Goal: Check status: Check status

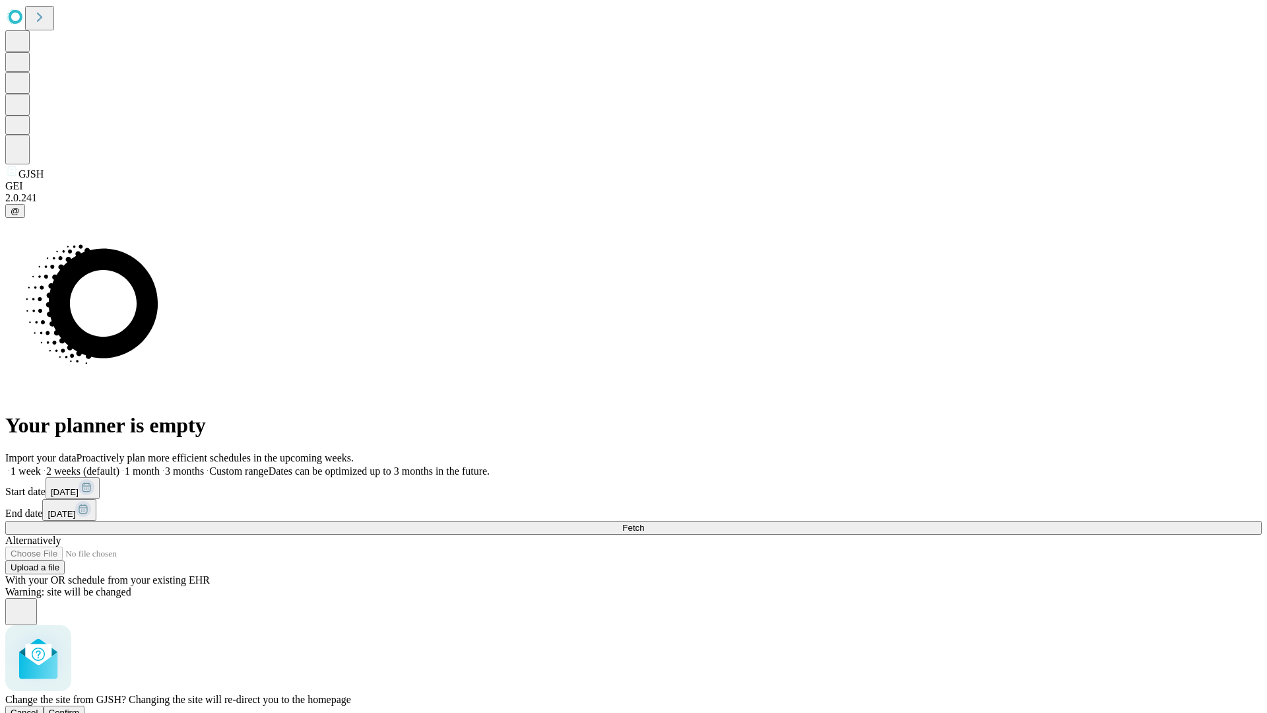
click at [80, 708] on span "Confirm" at bounding box center [64, 713] width 31 height 10
click at [41, 465] on label "1 week" at bounding box center [23, 470] width 36 height 11
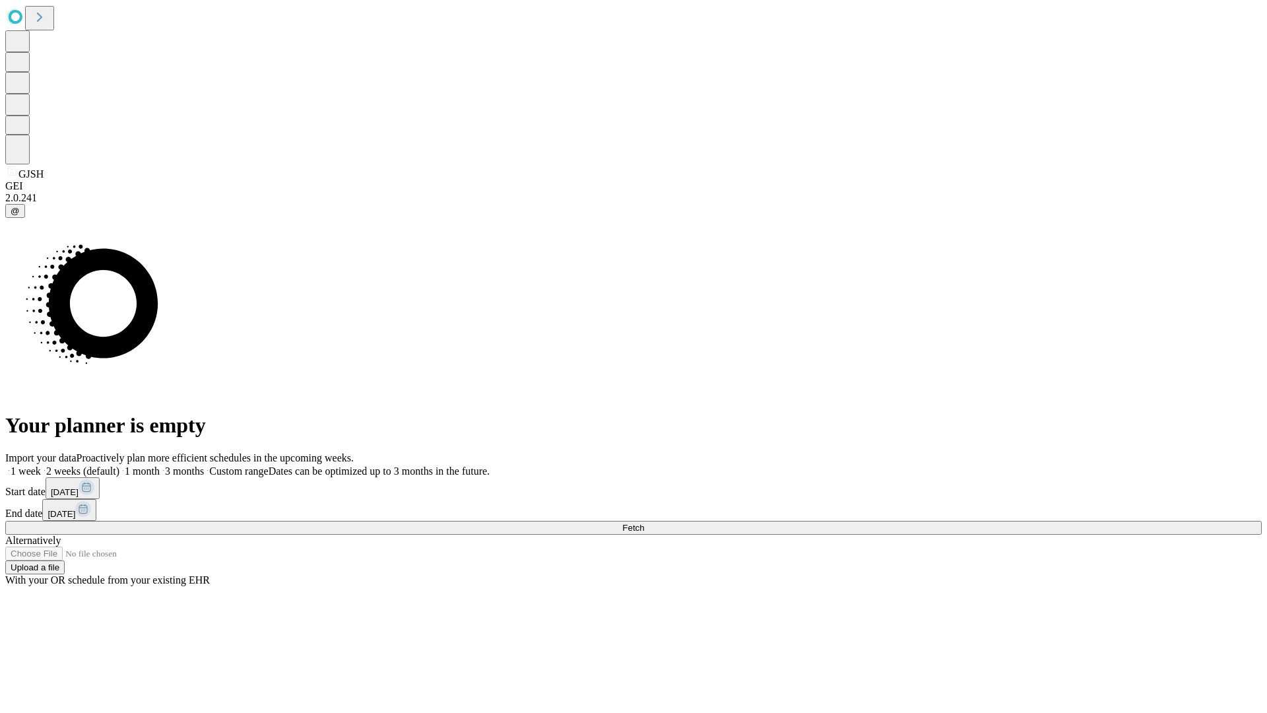
click at [644, 523] on span "Fetch" at bounding box center [633, 528] width 22 height 10
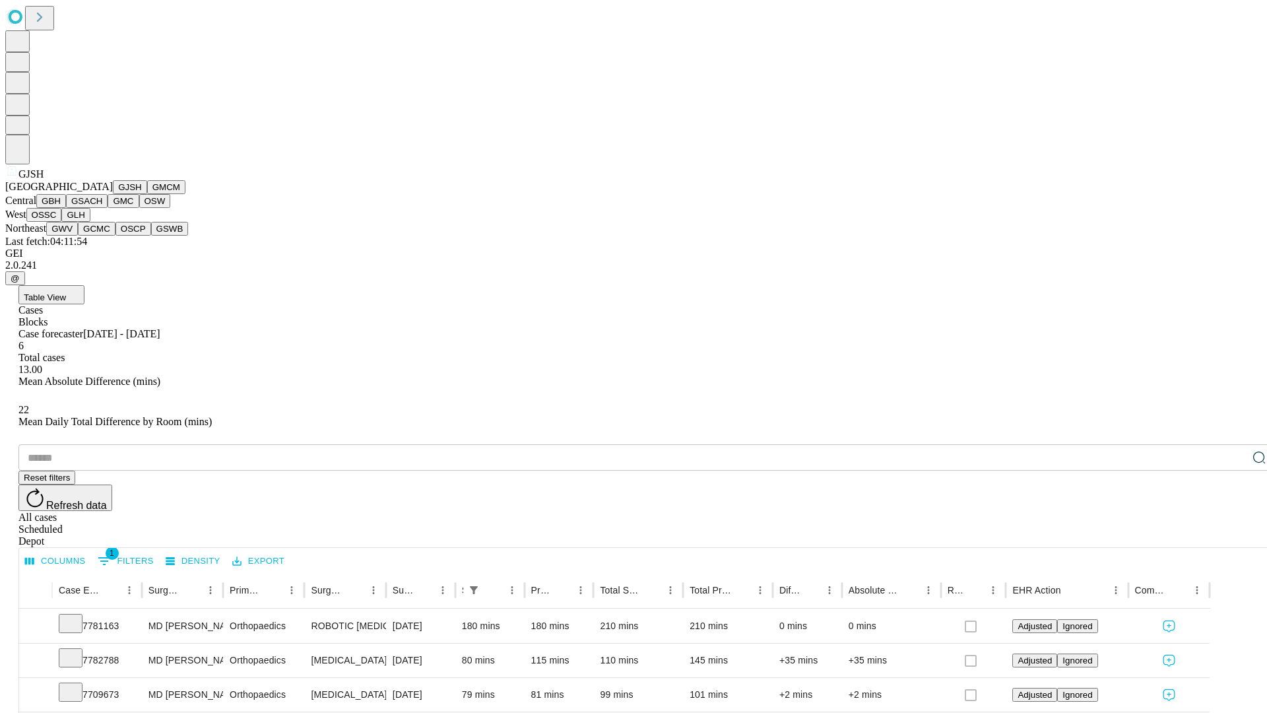
click at [147, 194] on button "GMCM" at bounding box center [166, 187] width 38 height 14
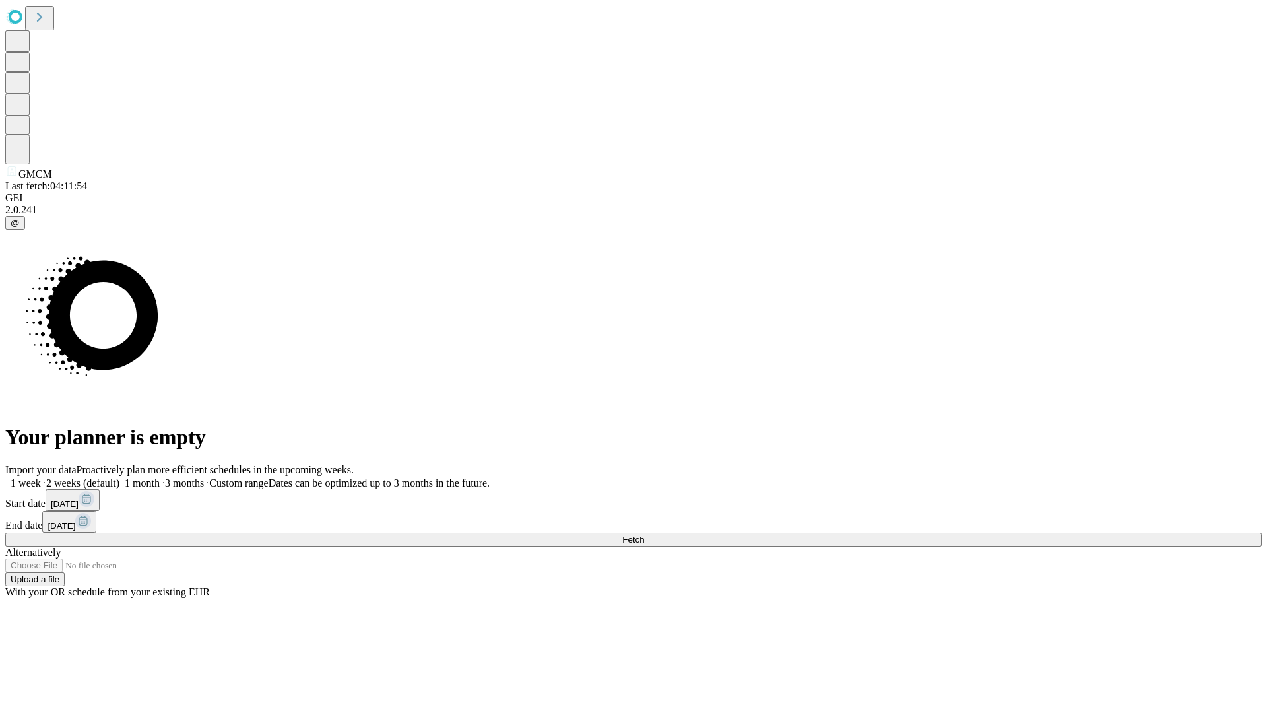
click at [41, 477] on label "1 week" at bounding box center [23, 482] width 36 height 11
click at [644, 535] on span "Fetch" at bounding box center [633, 540] width 22 height 10
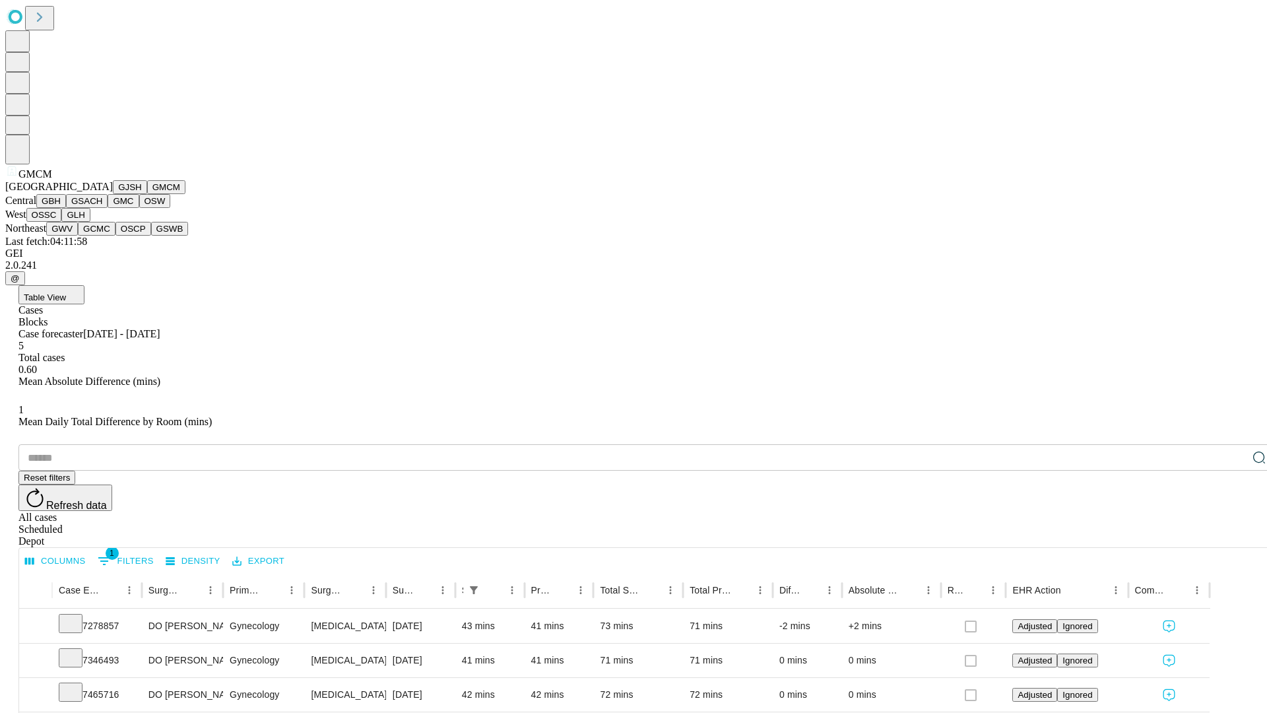
click at [66, 208] on button "GBH" at bounding box center [51, 201] width 30 height 14
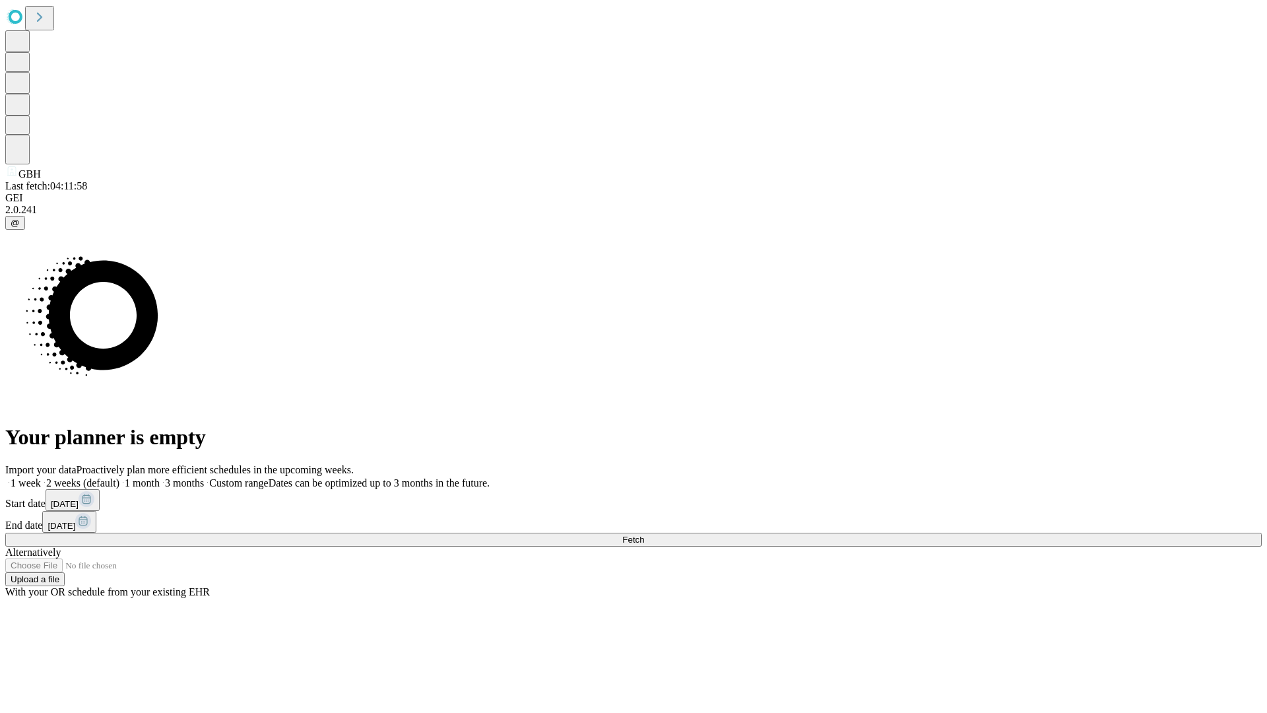
click at [41, 477] on label "1 week" at bounding box center [23, 482] width 36 height 11
click at [644, 535] on span "Fetch" at bounding box center [633, 540] width 22 height 10
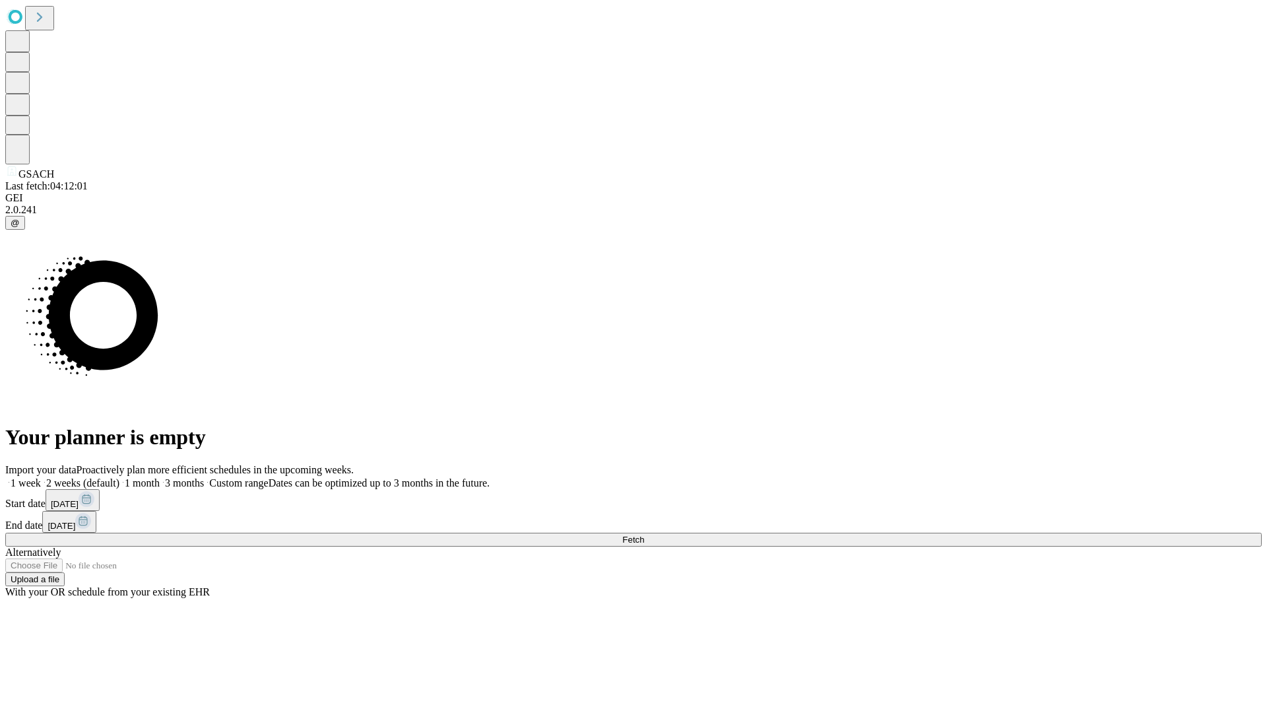
click at [41, 477] on label "1 week" at bounding box center [23, 482] width 36 height 11
click at [644, 535] on span "Fetch" at bounding box center [633, 540] width 22 height 10
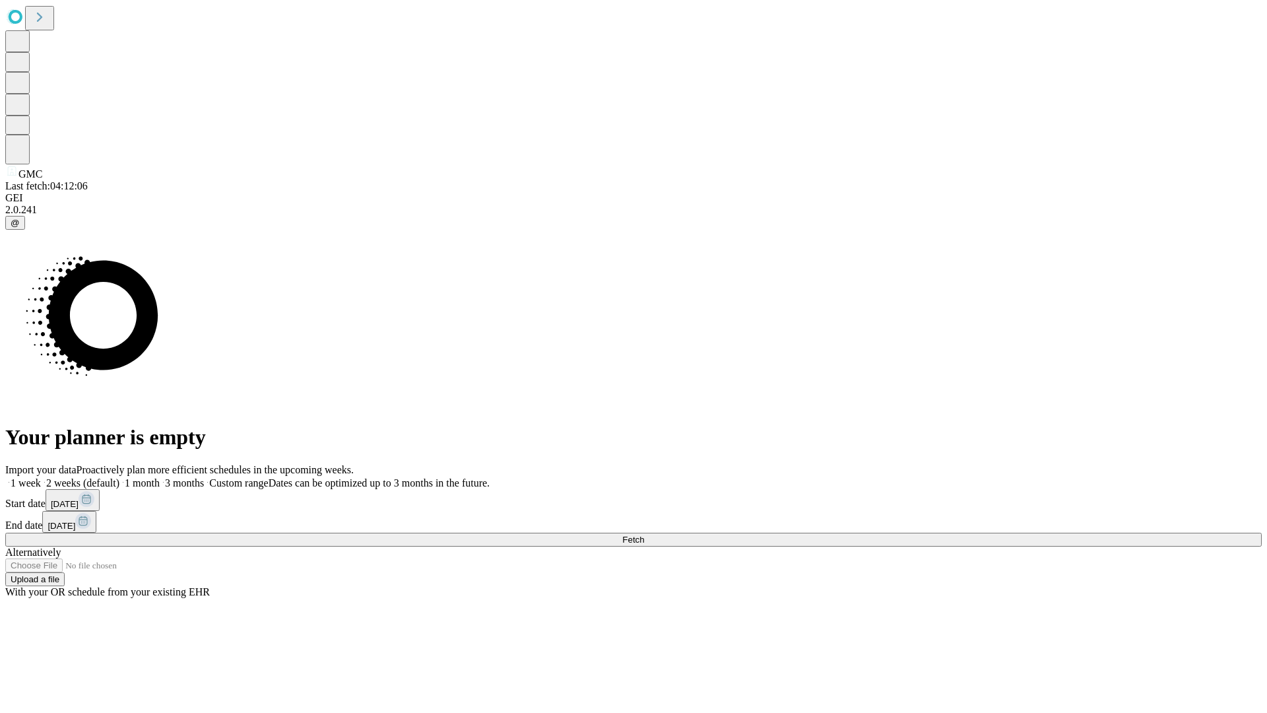
click at [41, 477] on label "1 week" at bounding box center [23, 482] width 36 height 11
click at [644, 535] on span "Fetch" at bounding box center [633, 540] width 22 height 10
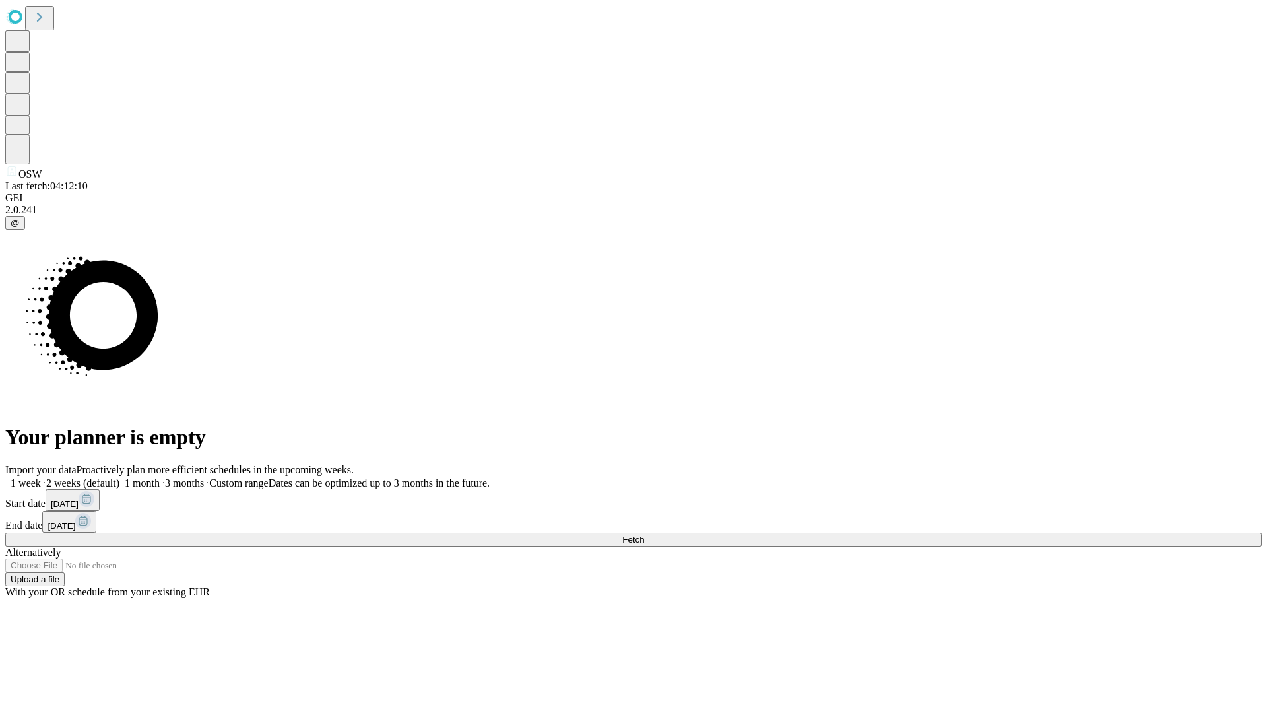
click at [644, 535] on span "Fetch" at bounding box center [633, 540] width 22 height 10
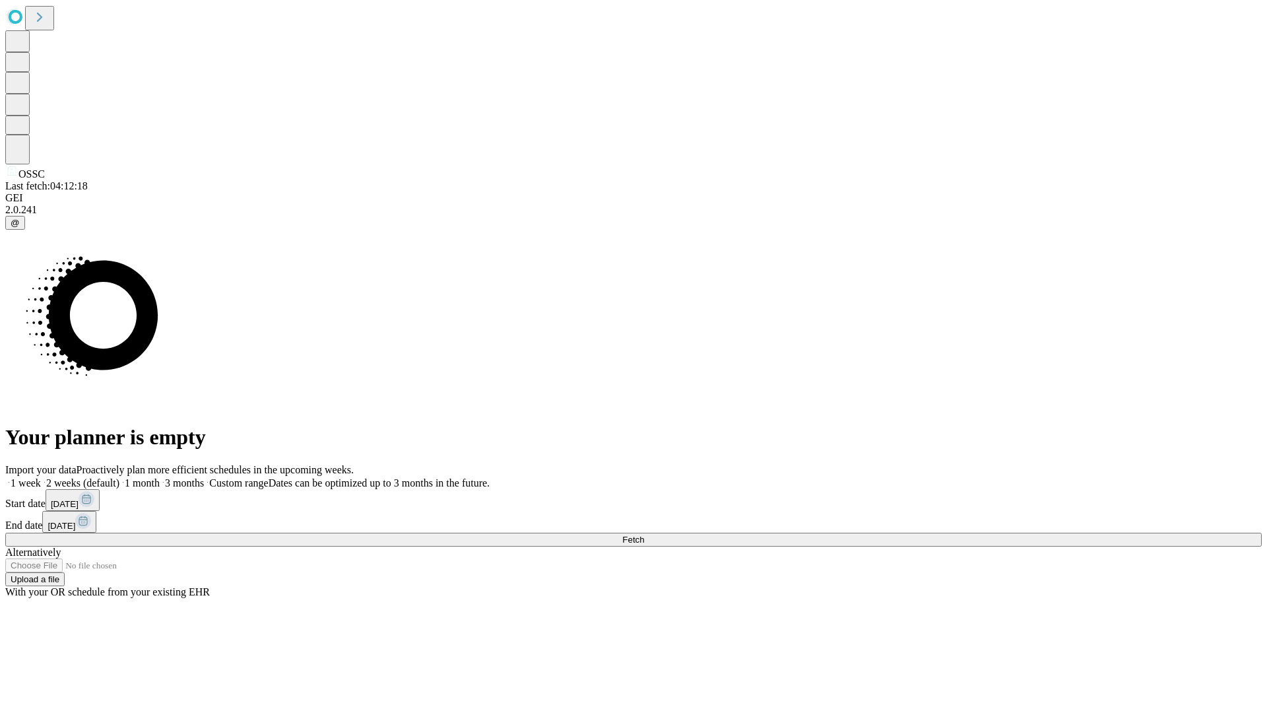
click at [41, 477] on label "1 week" at bounding box center [23, 482] width 36 height 11
click at [644, 535] on span "Fetch" at bounding box center [633, 540] width 22 height 10
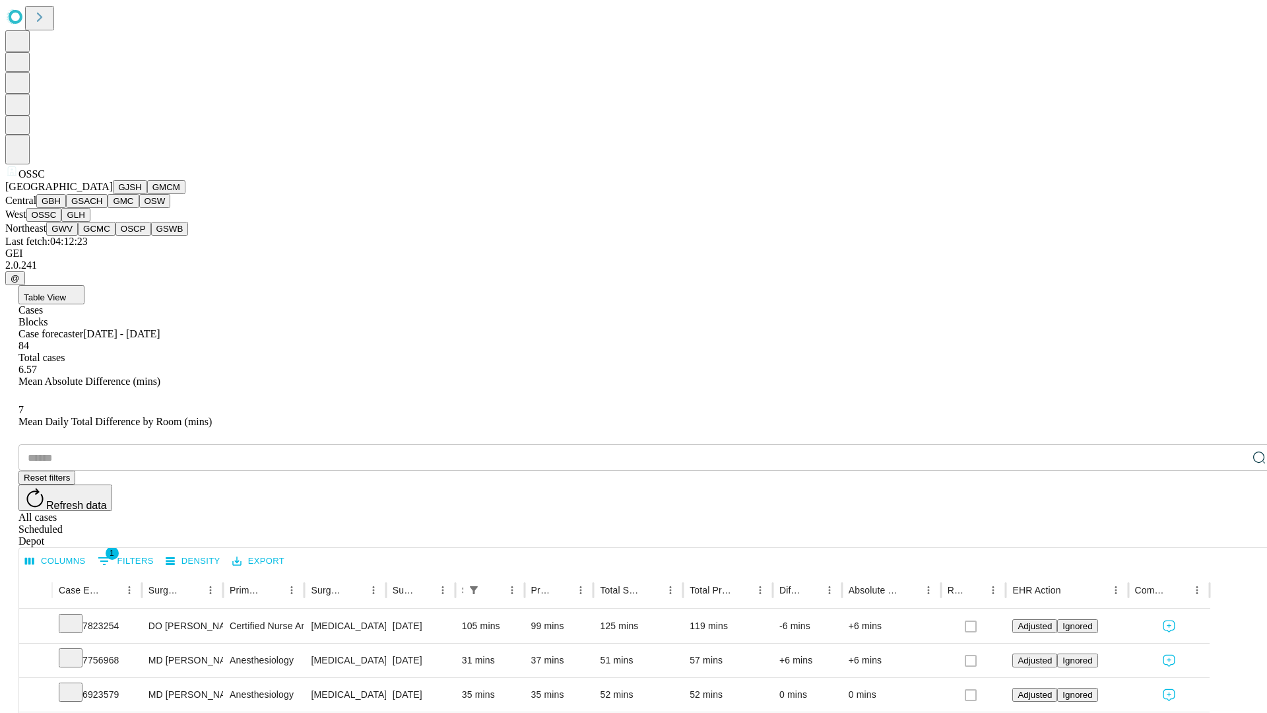
click at [90, 222] on button "GLH" at bounding box center [75, 215] width 28 height 14
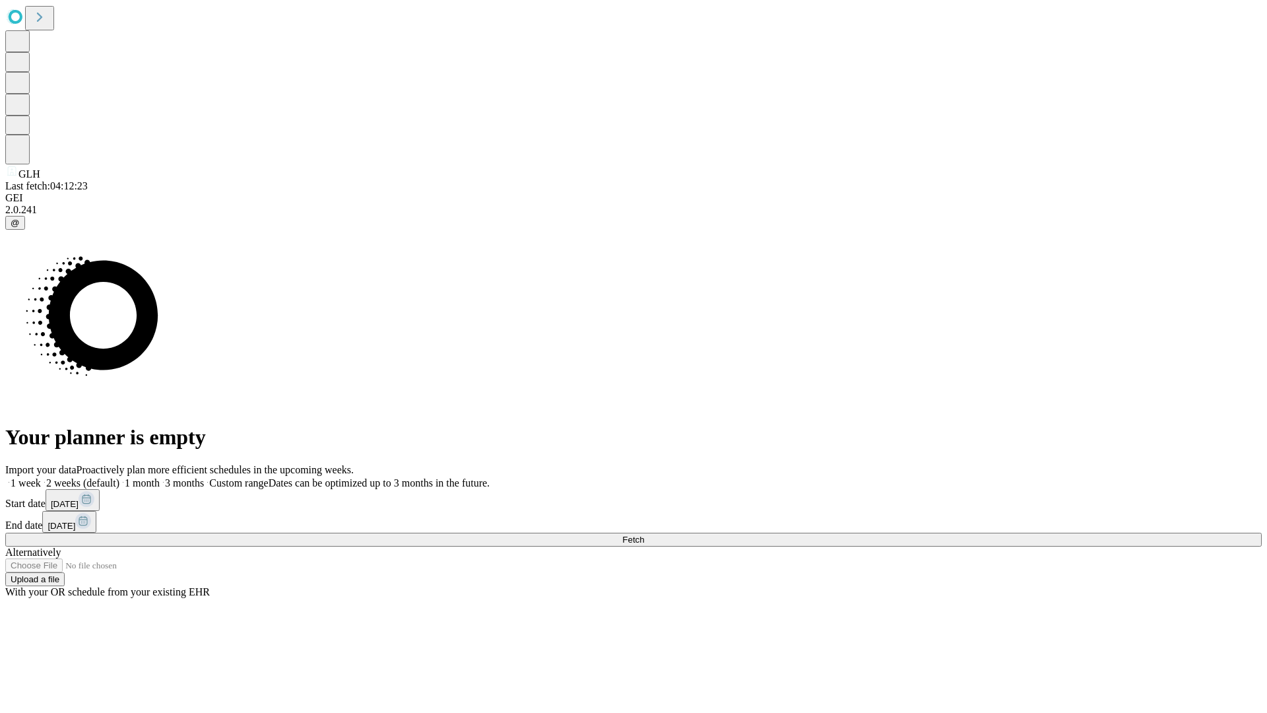
click at [41, 477] on label "1 week" at bounding box center [23, 482] width 36 height 11
click at [644, 535] on span "Fetch" at bounding box center [633, 540] width 22 height 10
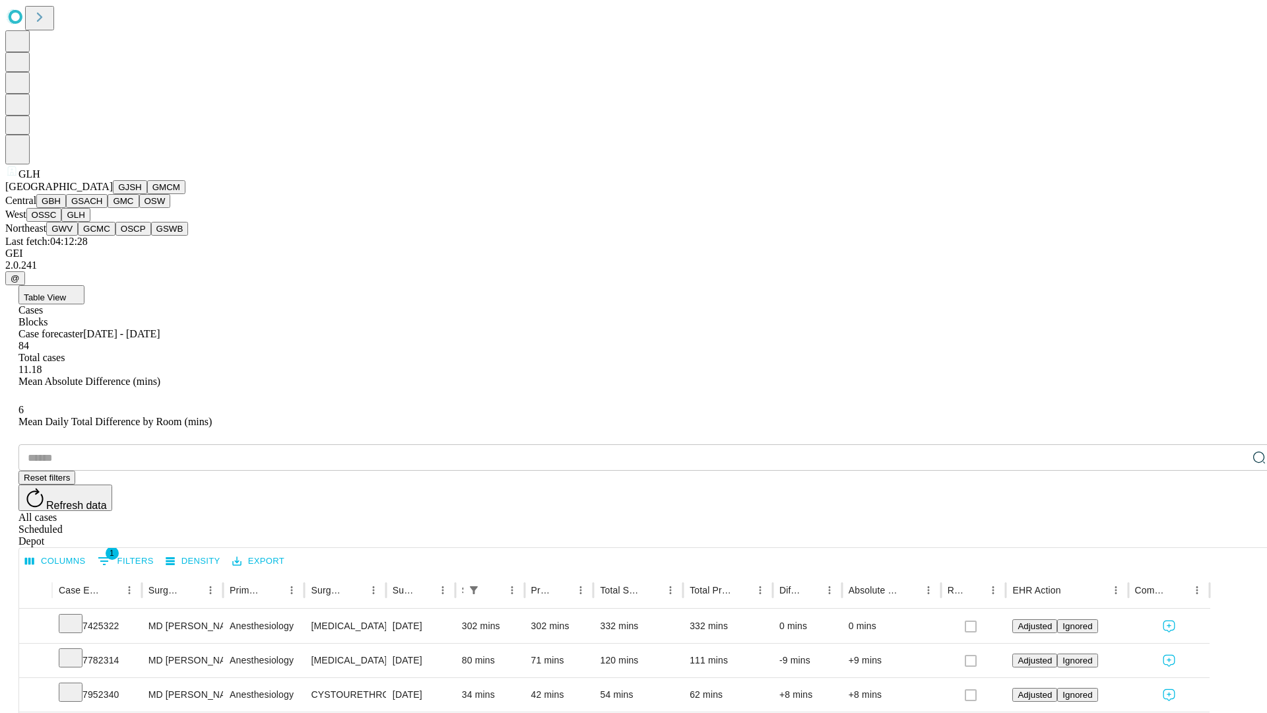
click at [78, 236] on button "GWV" at bounding box center [62, 229] width 32 height 14
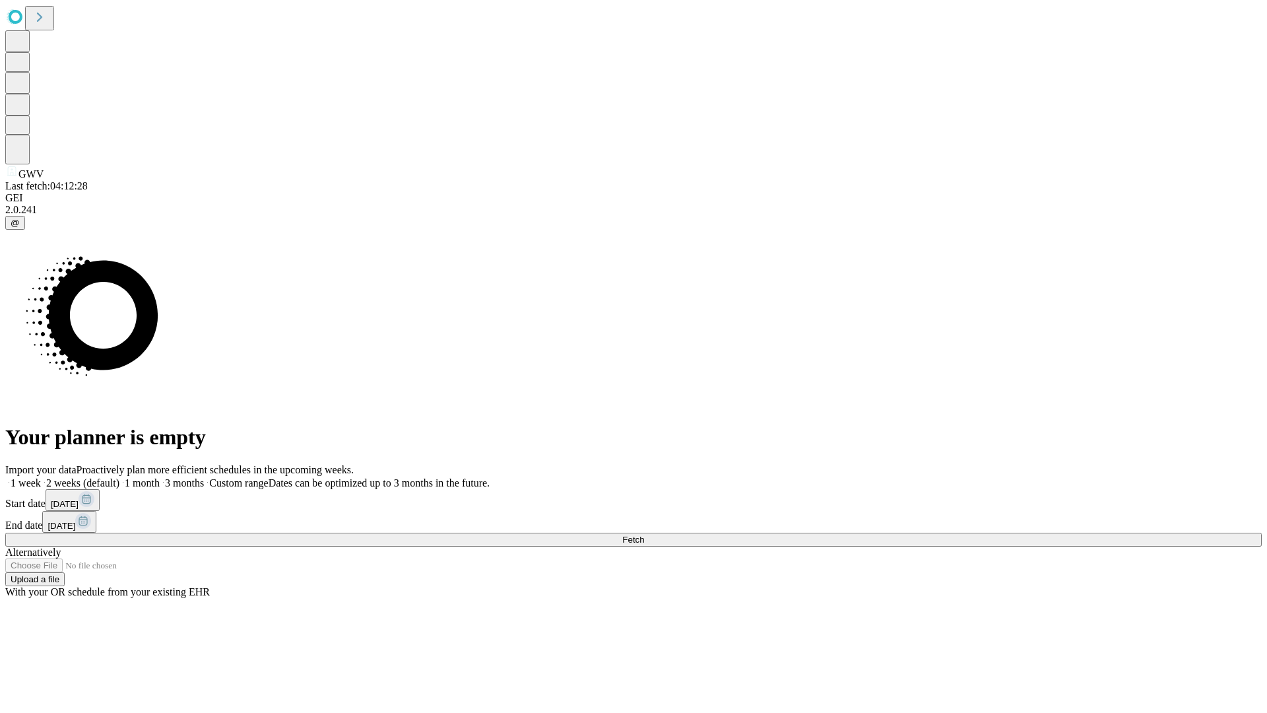
click at [41, 477] on label "1 week" at bounding box center [23, 482] width 36 height 11
click at [644, 535] on span "Fetch" at bounding box center [633, 540] width 22 height 10
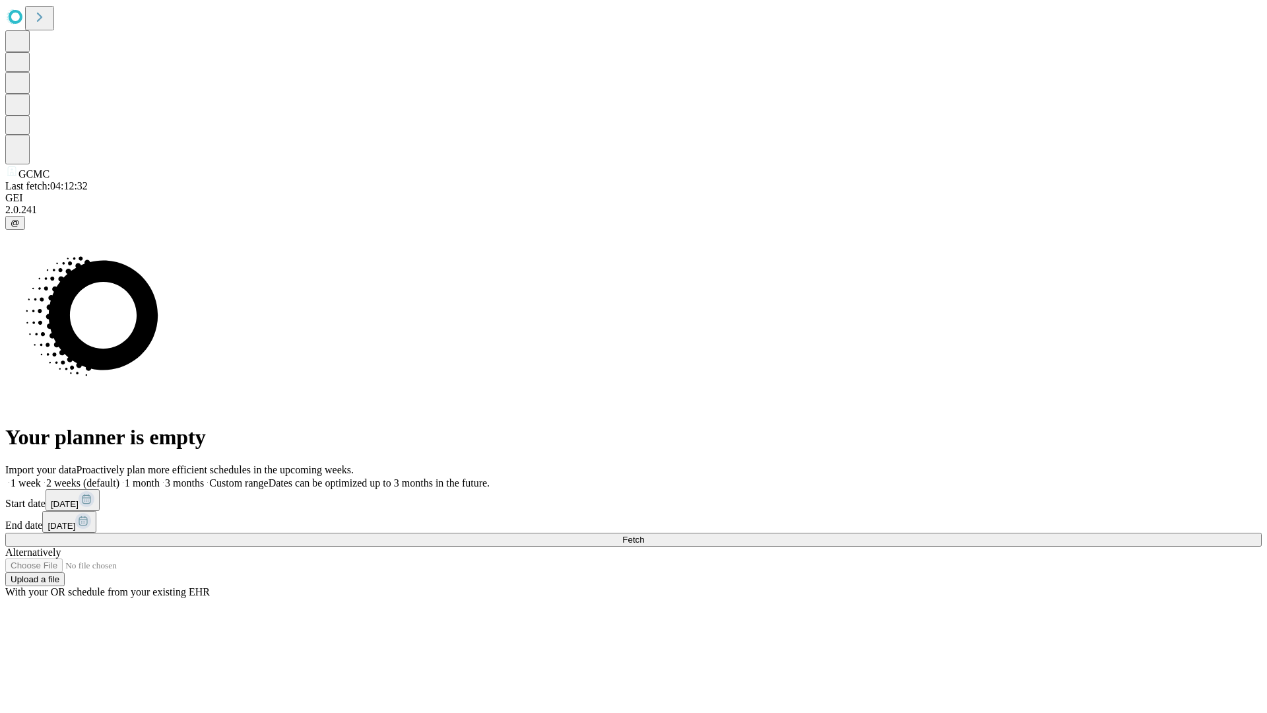
click at [41, 477] on label "1 week" at bounding box center [23, 482] width 36 height 11
click at [644, 535] on span "Fetch" at bounding box center [633, 540] width 22 height 10
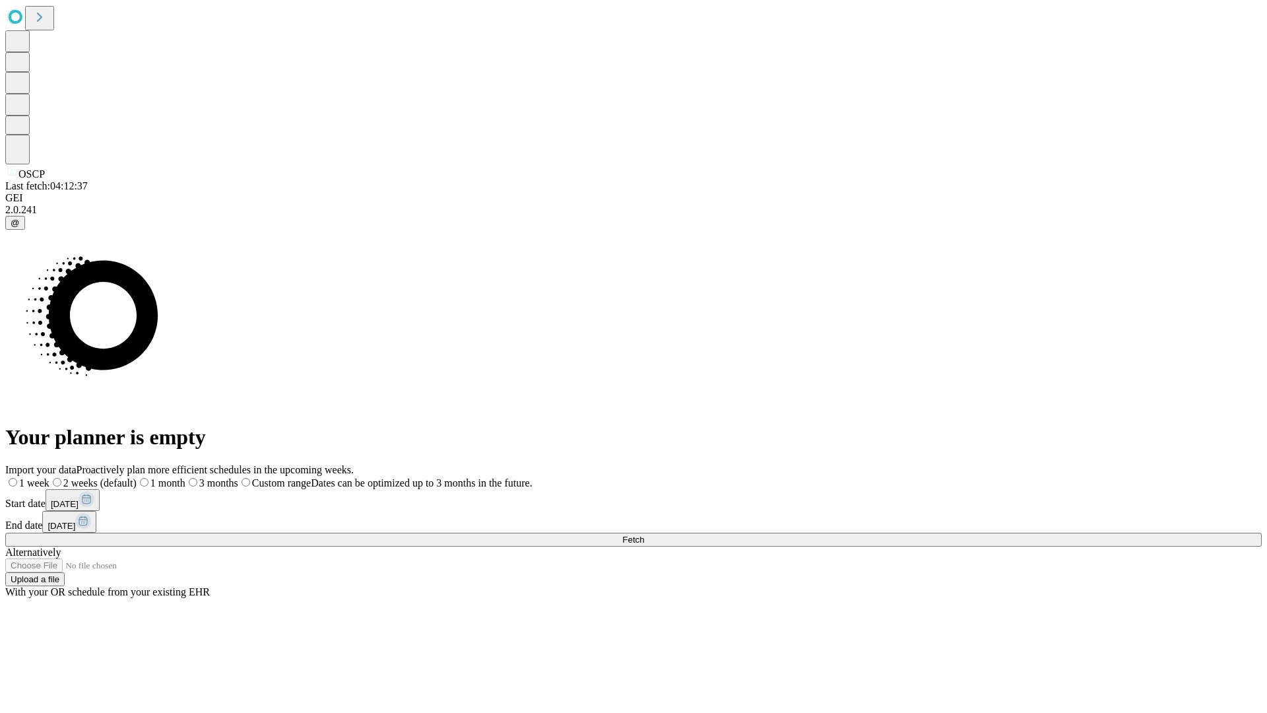
click at [50, 477] on label "1 week" at bounding box center [27, 482] width 44 height 11
click at [644, 535] on span "Fetch" at bounding box center [633, 540] width 22 height 10
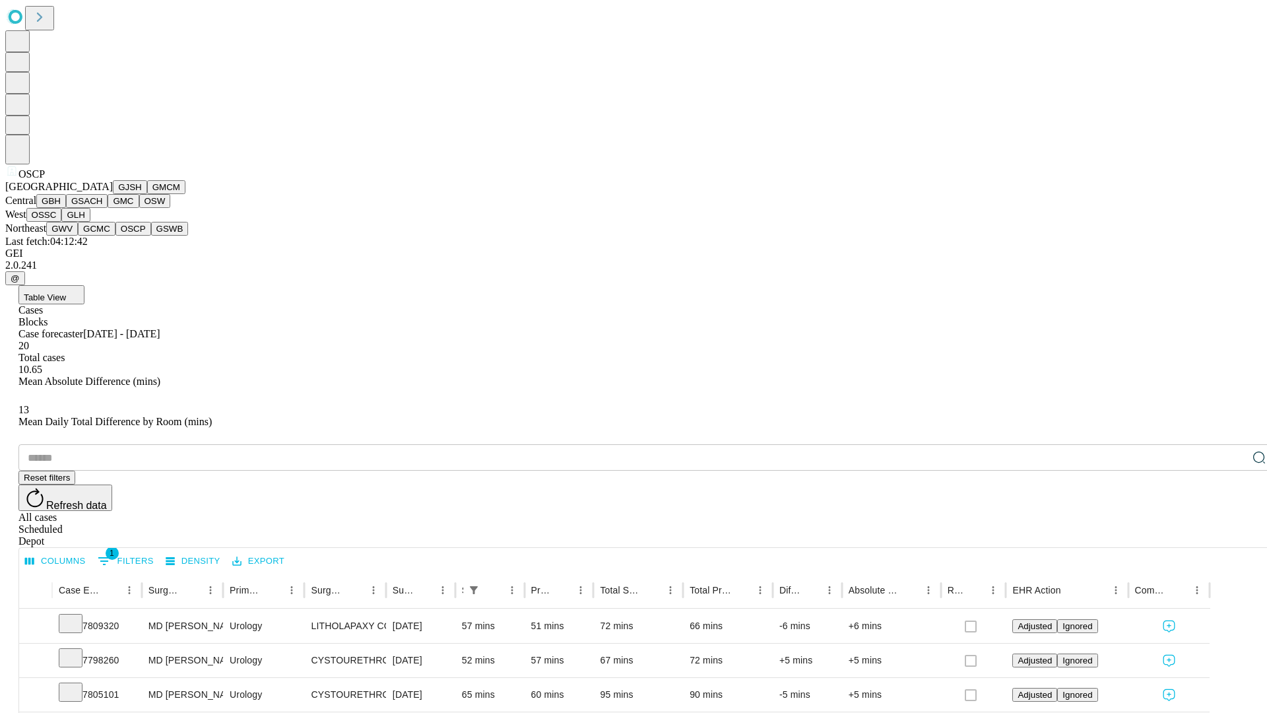
click at [151, 236] on button "GSWB" at bounding box center [170, 229] width 38 height 14
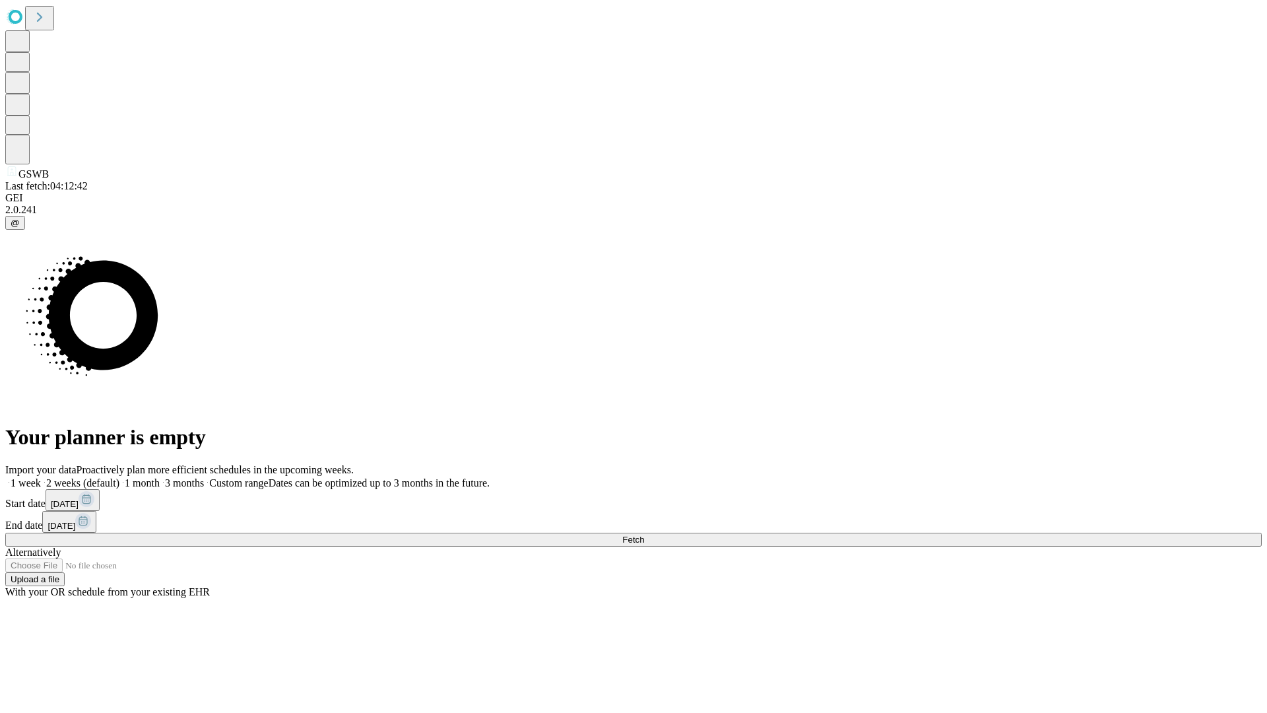
click at [41, 477] on label "1 week" at bounding box center [23, 482] width 36 height 11
click at [644, 535] on span "Fetch" at bounding box center [633, 540] width 22 height 10
